Goal: Check status

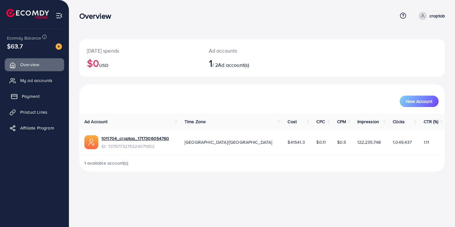
click at [39, 101] on link "Payment" at bounding box center [34, 96] width 59 height 13
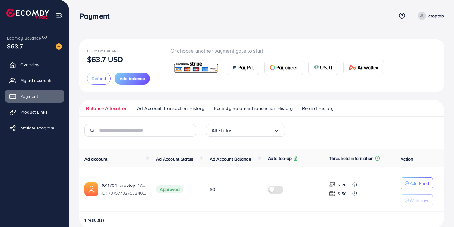
click at [192, 109] on span "Ad Account Transaction History" at bounding box center [170, 108] width 67 height 7
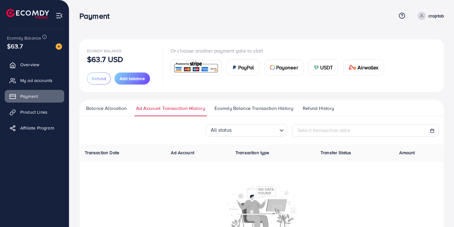
click at [241, 111] on span "Ecomdy Balance Transaction History" at bounding box center [253, 108] width 79 height 7
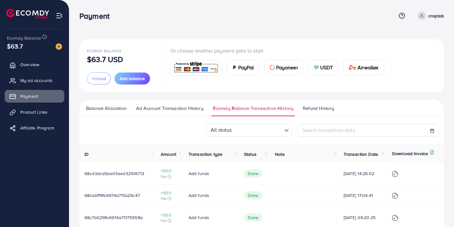
click at [308, 105] on span "Refund History" at bounding box center [317, 108] width 31 height 7
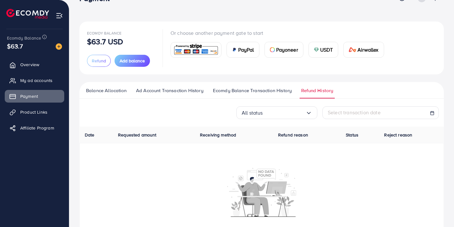
scroll to position [19, 0]
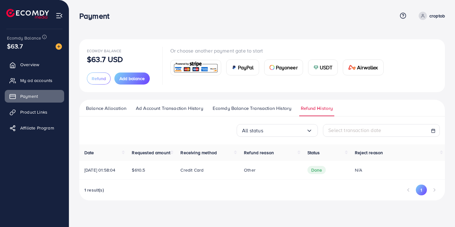
click at [180, 179] on td "Credit card" at bounding box center [207, 170] width 64 height 19
click at [94, 193] on span "1 result(s)" at bounding box center [94, 189] width 20 height 6
click at [136, 174] on td "$610.5" at bounding box center [151, 170] width 49 height 19
click at [101, 173] on span "[DATE] 01:58:04" at bounding box center [99, 170] width 31 height 6
